Goal: Task Accomplishment & Management: Use online tool/utility

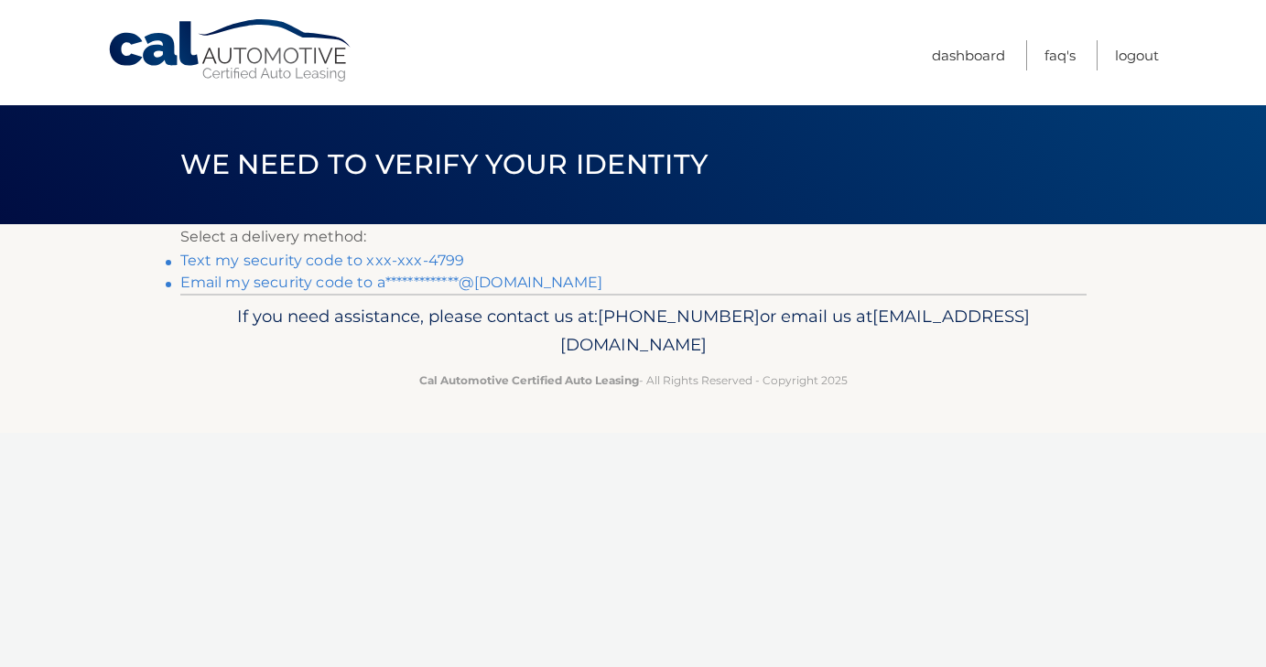
click at [315, 266] on link "Text my security code to xxx-xxx-4799" at bounding box center [322, 260] width 285 height 17
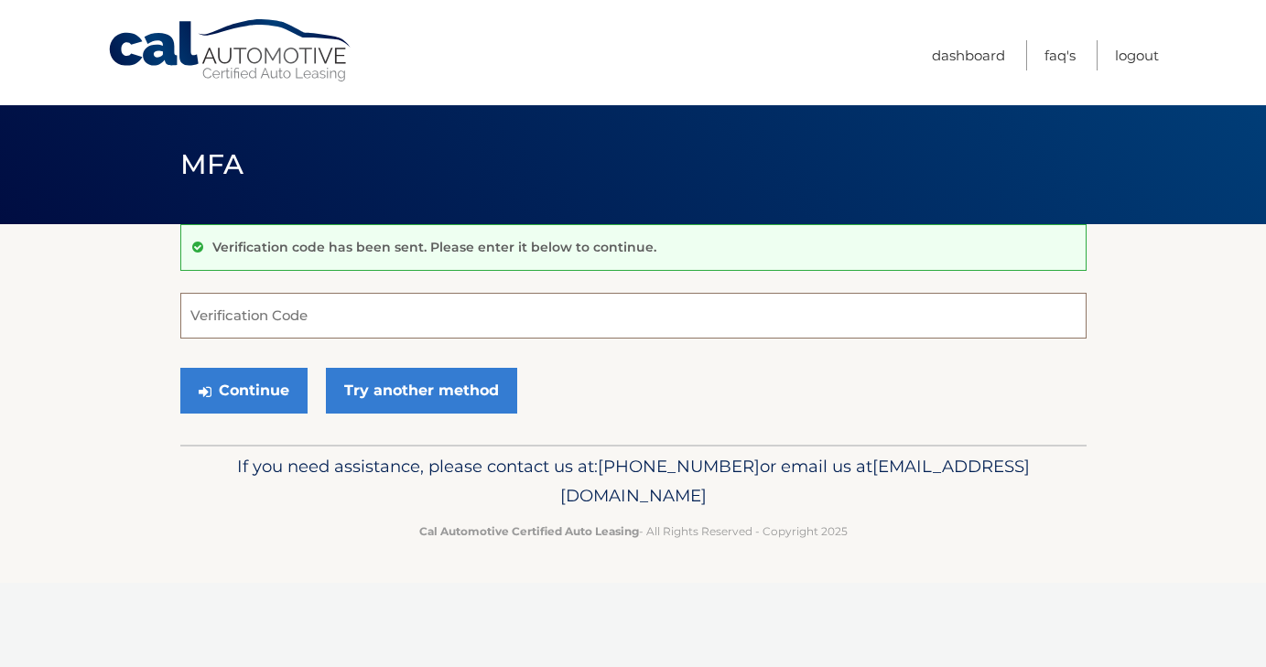
click at [283, 330] on input "Verification Code" at bounding box center [633, 316] width 906 height 46
click at [283, 320] on input "Verification Code" at bounding box center [633, 316] width 906 height 46
type input "386156"
click at [180, 368] on button "Continue" at bounding box center [243, 391] width 127 height 46
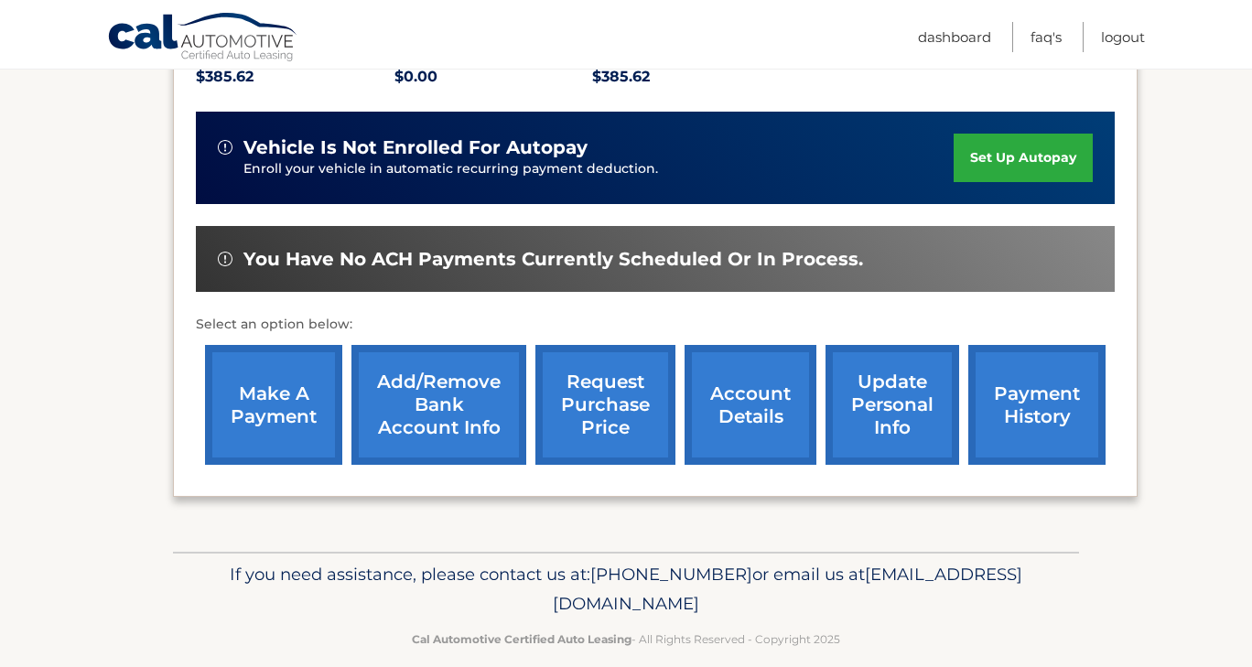
scroll to position [442, 0]
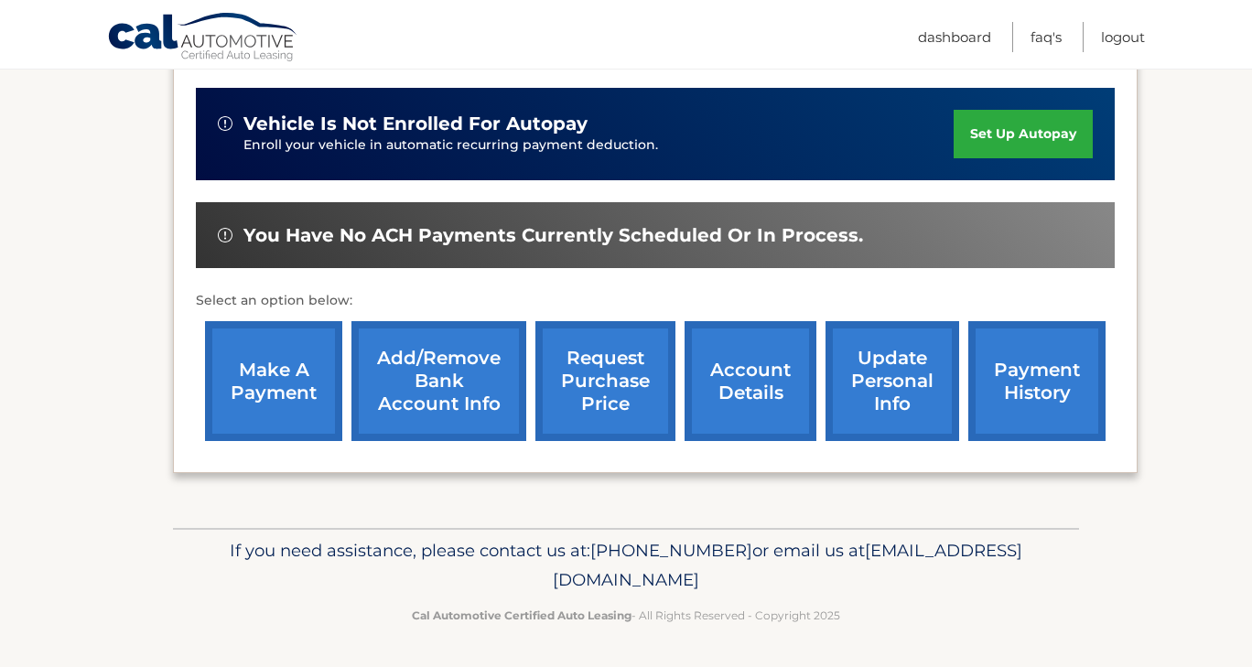
click at [262, 365] on link "make a payment" at bounding box center [273, 381] width 137 height 120
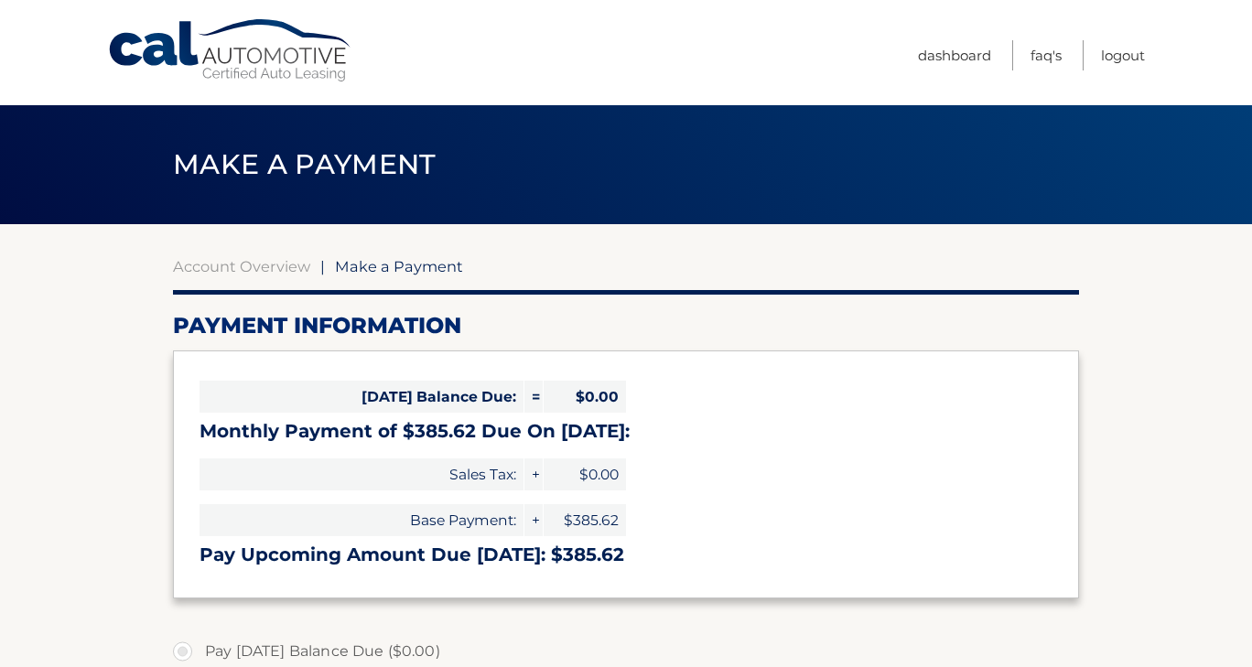
select select "ZWEwZjhmODgtMzZhZC00MjA2LWFjZjAtYzdiZTI2ZWYzOWNi"
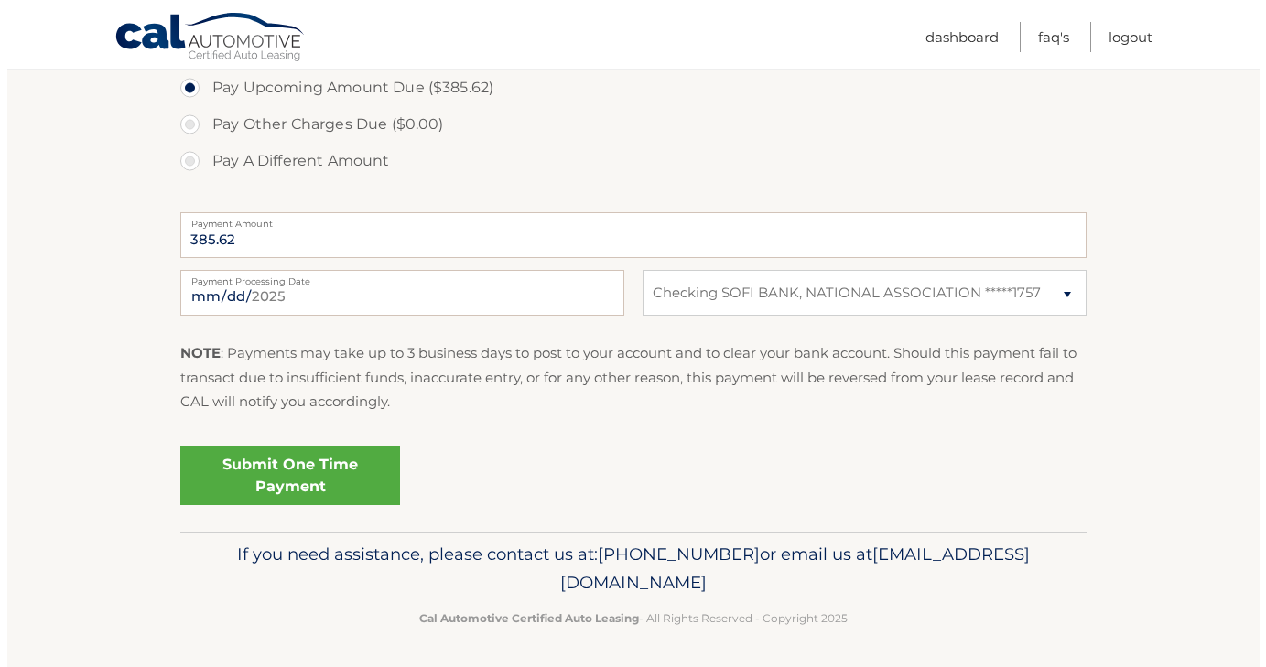
scroll to position [641, 0]
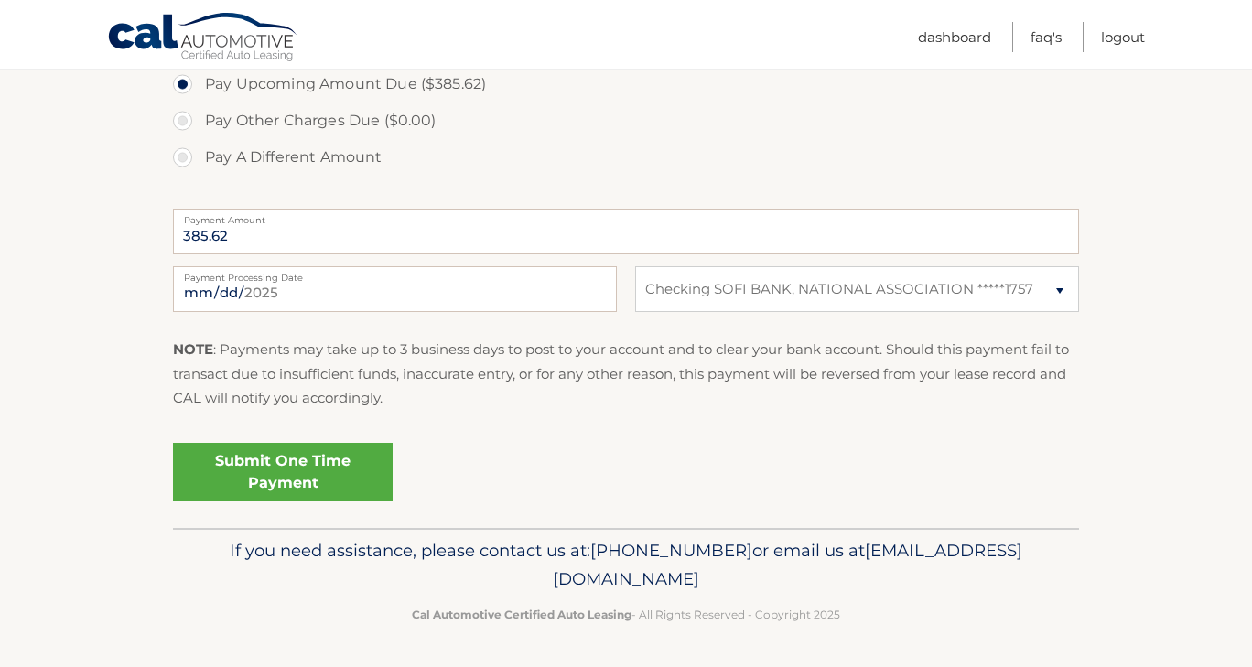
click at [251, 483] on link "Submit One Time Payment" at bounding box center [283, 472] width 220 height 59
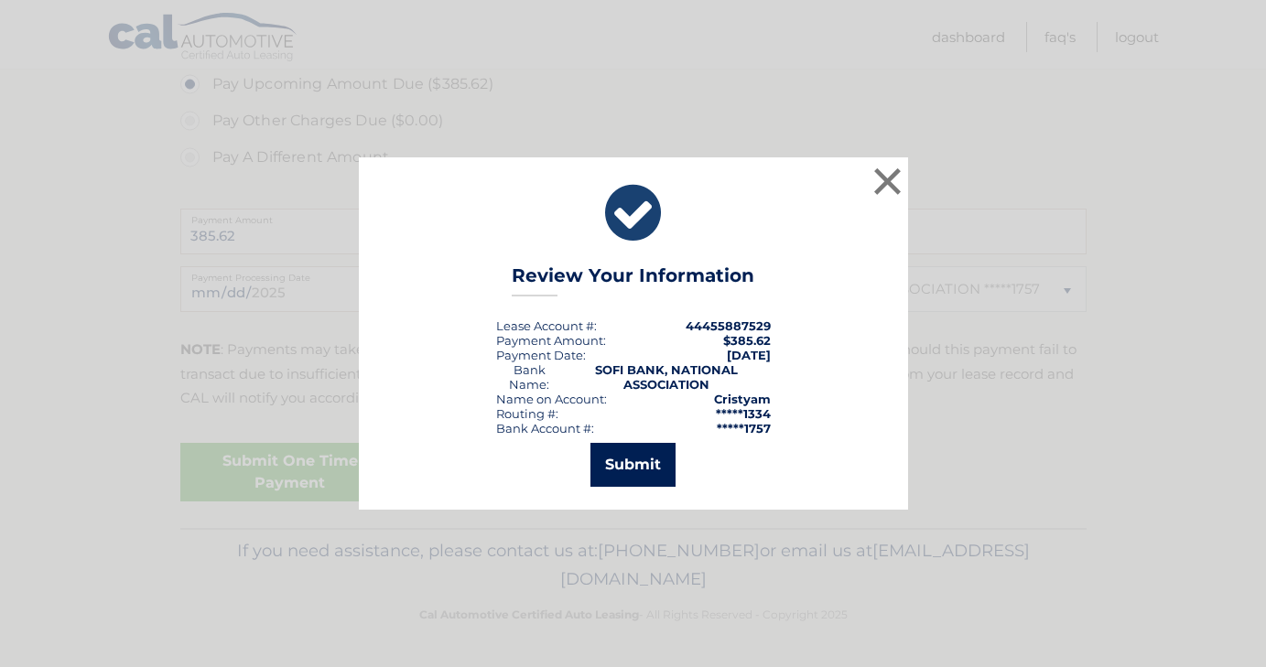
click at [614, 468] on button "Submit" at bounding box center [633, 465] width 85 height 44
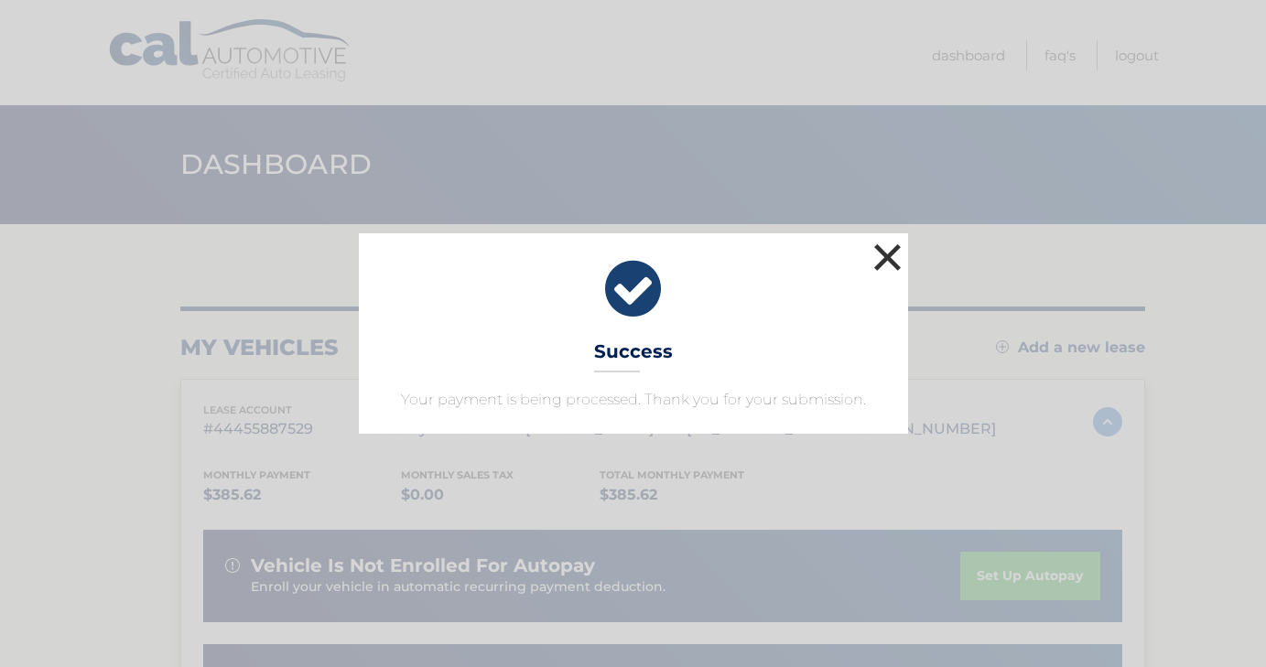
click at [889, 244] on button "×" at bounding box center [888, 257] width 37 height 37
